Goal: Information Seeking & Learning: Learn about a topic

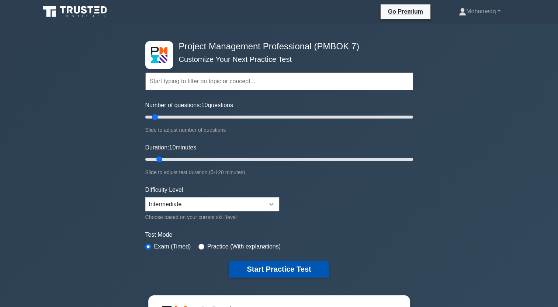
click at [261, 273] on button "Start Practice Test" at bounding box center [279, 269] width 100 height 17
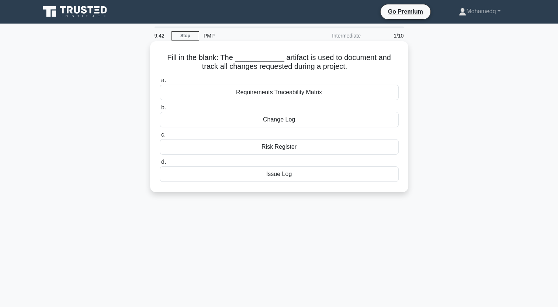
click at [272, 124] on div "Change Log" at bounding box center [279, 119] width 239 height 15
click at [160, 110] on input "b. Change Log" at bounding box center [160, 107] width 0 height 5
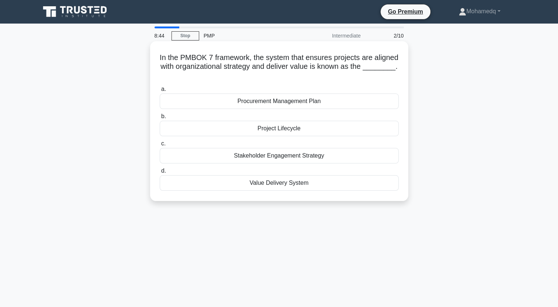
click at [276, 187] on div "Value Delivery System" at bounding box center [279, 182] width 239 height 15
click at [160, 174] on input "d. Value Delivery System" at bounding box center [160, 171] width 0 height 5
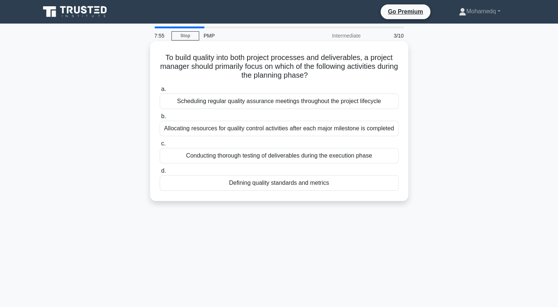
click at [264, 185] on div "Defining quality standards and metrics" at bounding box center [279, 182] width 239 height 15
click at [160, 174] on input "d. Defining quality standards and metrics" at bounding box center [160, 171] width 0 height 5
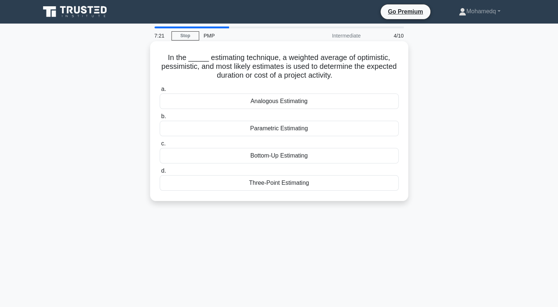
click at [269, 184] on div "Three-Point Estimating" at bounding box center [279, 182] width 239 height 15
click at [160, 174] on input "d. Three-Point Estimating" at bounding box center [160, 171] width 0 height 5
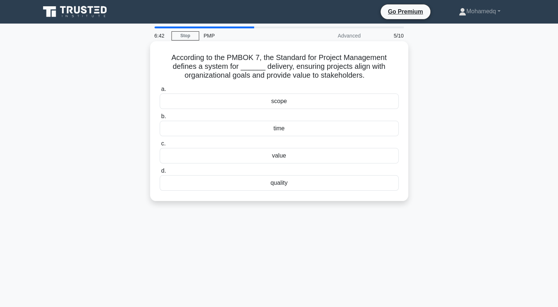
click at [281, 185] on div "quality" at bounding box center [279, 182] width 239 height 15
click at [160, 174] on input "d. quality" at bounding box center [160, 171] width 0 height 5
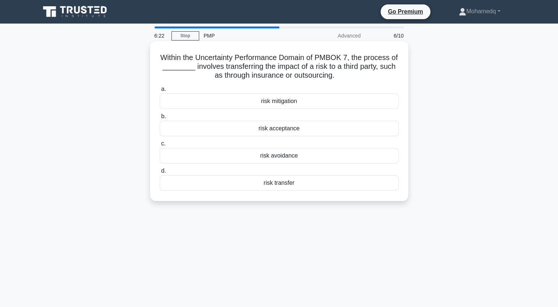
click at [279, 188] on div "risk transfer" at bounding box center [279, 182] width 239 height 15
click at [160, 174] on input "d. risk transfer" at bounding box center [160, 171] width 0 height 5
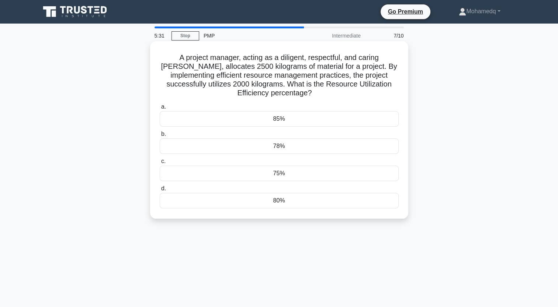
click at [275, 205] on div "80%" at bounding box center [279, 200] width 239 height 15
click at [160, 191] on input "d. 80%" at bounding box center [160, 189] width 0 height 5
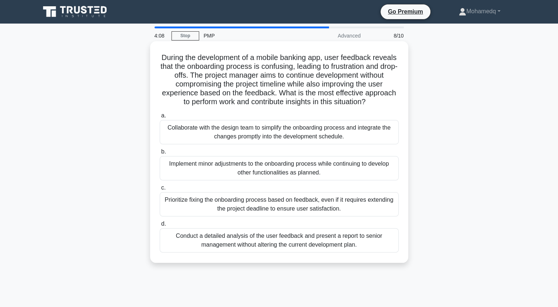
click at [172, 139] on div "Collaborate with the design team to simplify the onboarding process and integra…" at bounding box center [279, 132] width 239 height 24
click at [160, 118] on input "a. Collaborate with the design team to simplify the onboarding process and inte…" at bounding box center [160, 116] width 0 height 5
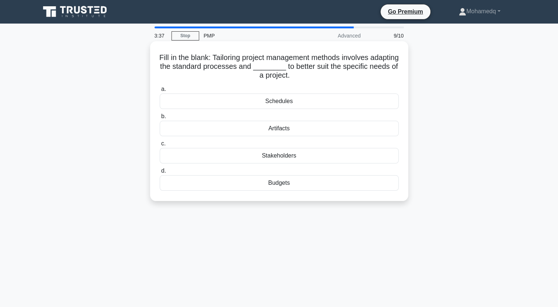
click at [278, 130] on div "Artifacts" at bounding box center [279, 128] width 239 height 15
click at [160, 119] on input "b. Artifacts" at bounding box center [160, 116] width 0 height 5
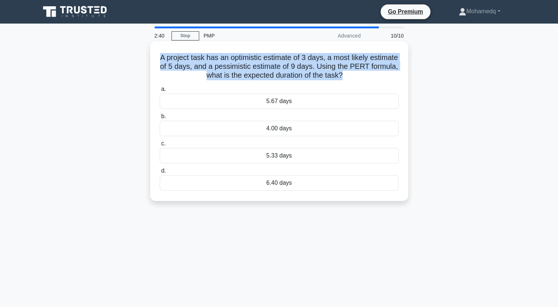
drag, startPoint x: 358, startPoint y: 75, endPoint x: 156, endPoint y: 57, distance: 202.1
click at [156, 57] on div "A project task has an optimistic estimate of 3 days, a most likely estimate of …" at bounding box center [279, 121] width 252 height 154
copy h5 "A project task has an optimistic estimate of 3 days, a most likely estimate of …"
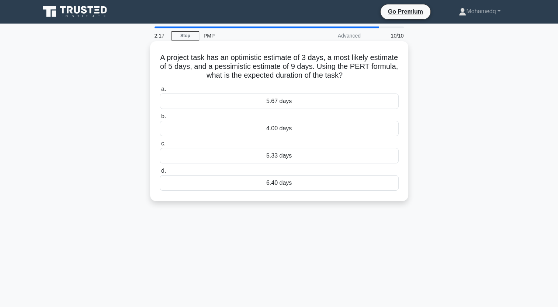
click at [282, 157] on div "5.33 days" at bounding box center [279, 155] width 239 height 15
click at [160, 146] on input "c. 5.33 days" at bounding box center [160, 144] width 0 height 5
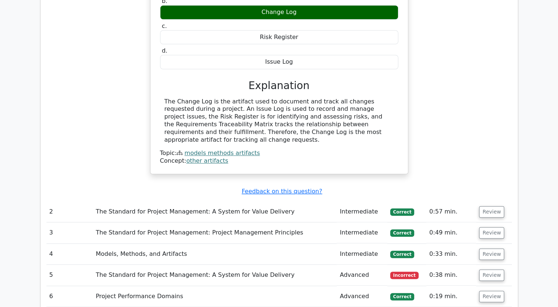
scroll to position [700, 0]
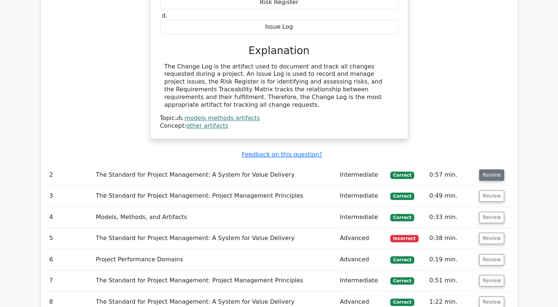
click at [488, 170] on button "Review" at bounding box center [491, 175] width 25 height 11
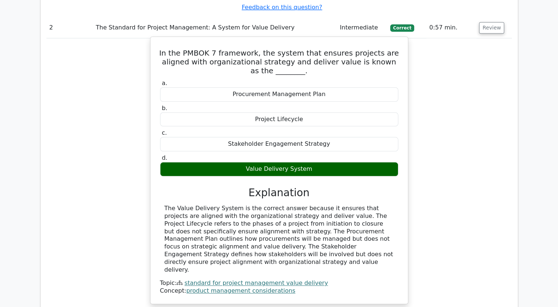
scroll to position [958, 0]
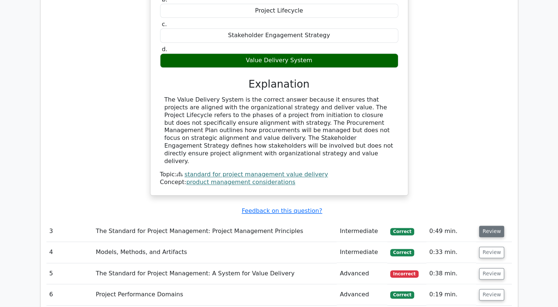
click at [488, 226] on button "Review" at bounding box center [491, 231] width 25 height 11
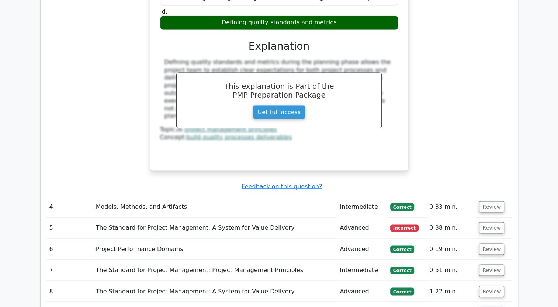
scroll to position [1327, 0]
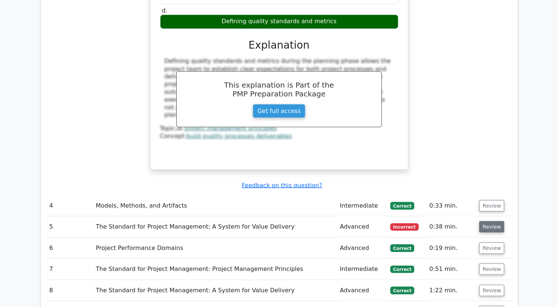
click at [486, 221] on button "Review" at bounding box center [491, 226] width 25 height 11
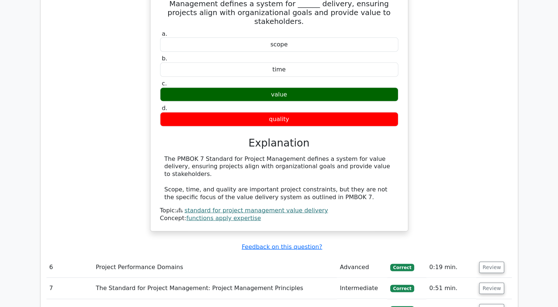
scroll to position [1622, 0]
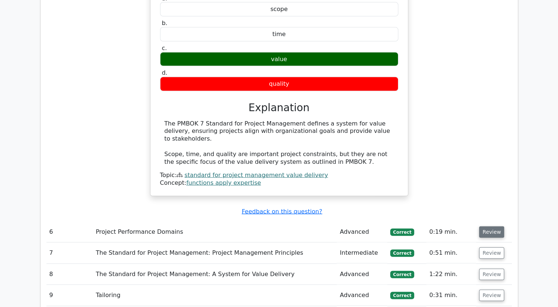
click at [486, 227] on button "Review" at bounding box center [491, 232] width 25 height 11
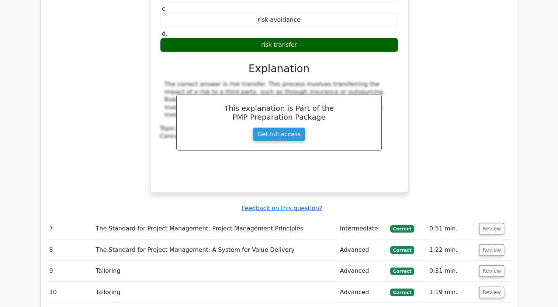
scroll to position [1953, 0]
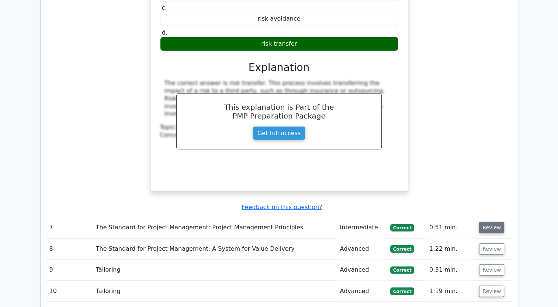
click at [494, 222] on button "Review" at bounding box center [491, 227] width 25 height 11
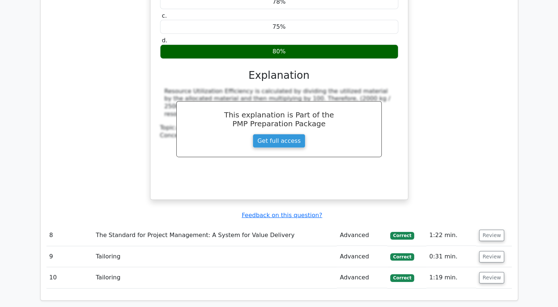
scroll to position [2248, 0]
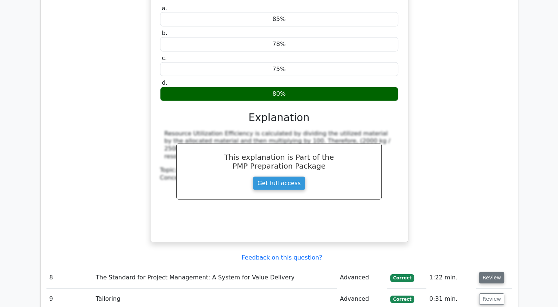
click at [491, 272] on button "Review" at bounding box center [491, 277] width 25 height 11
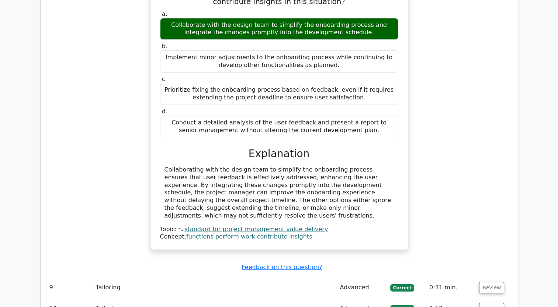
scroll to position [2617, 0]
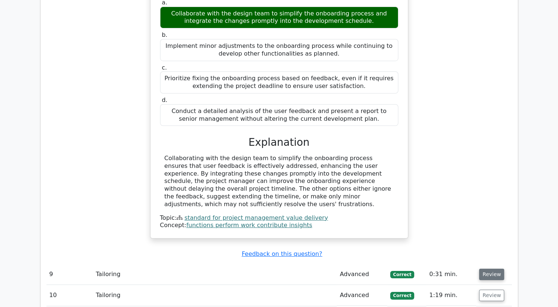
click at [489, 269] on button "Review" at bounding box center [491, 274] width 25 height 11
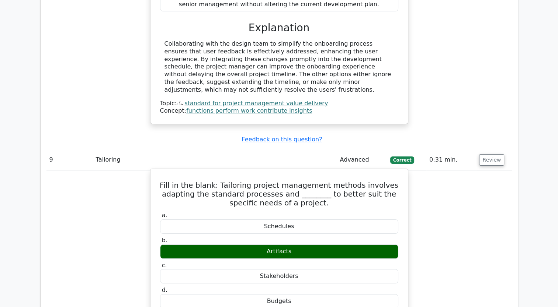
scroll to position [2727, 0]
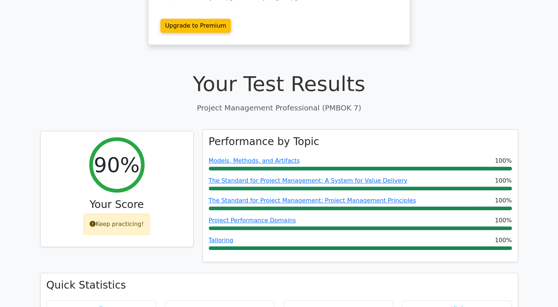
scroll to position [221, 0]
